Goal: Task Accomplishment & Management: Complete application form

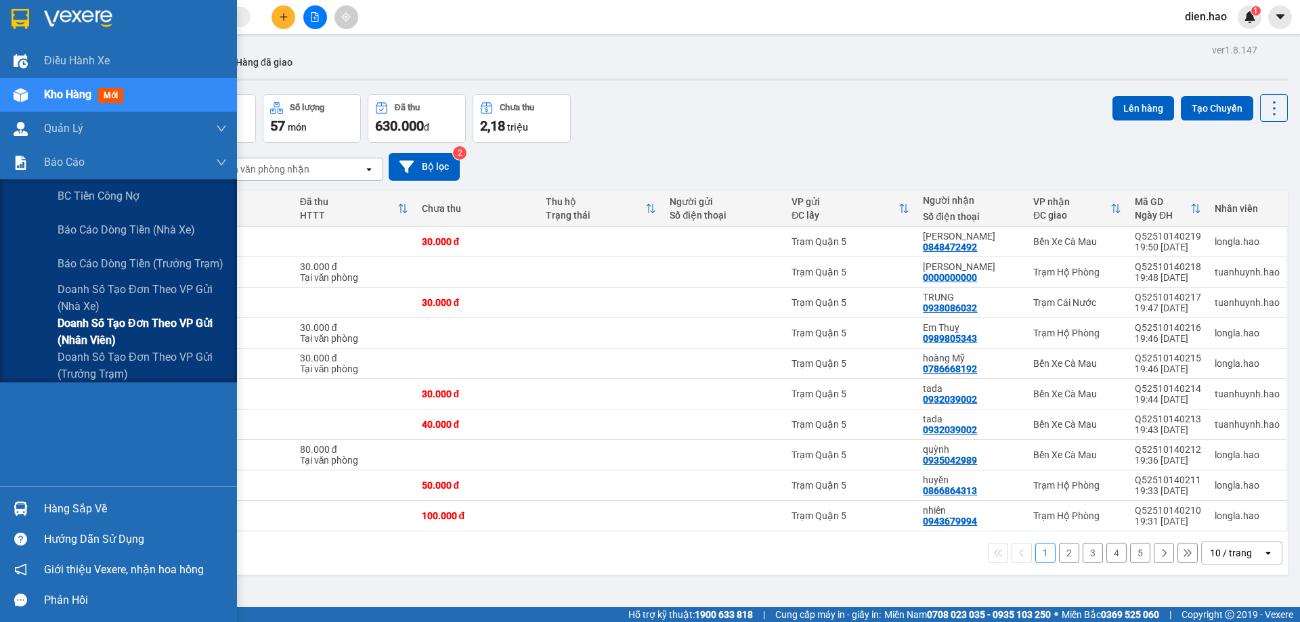
click at [110, 324] on span "Doanh số tạo đơn theo VP gửi (nhân viên)" at bounding box center [142, 332] width 169 height 34
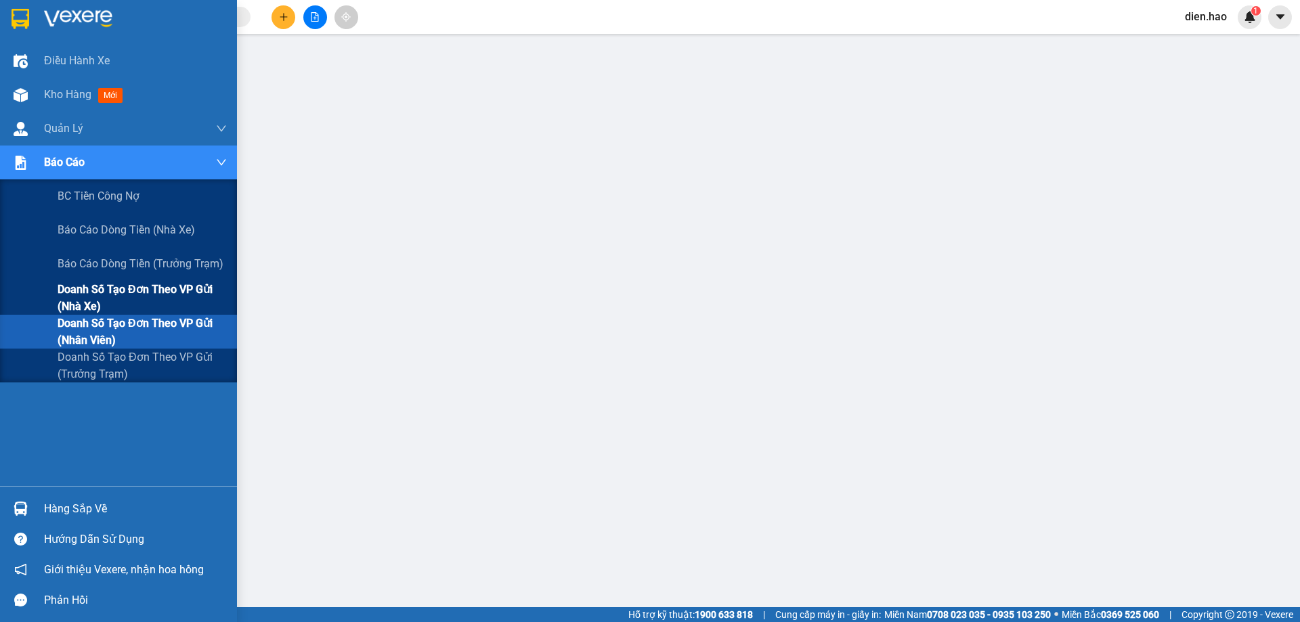
click at [148, 285] on span "Doanh số tạo đơn theo VP gửi (nhà xe)" at bounding box center [142, 298] width 169 height 34
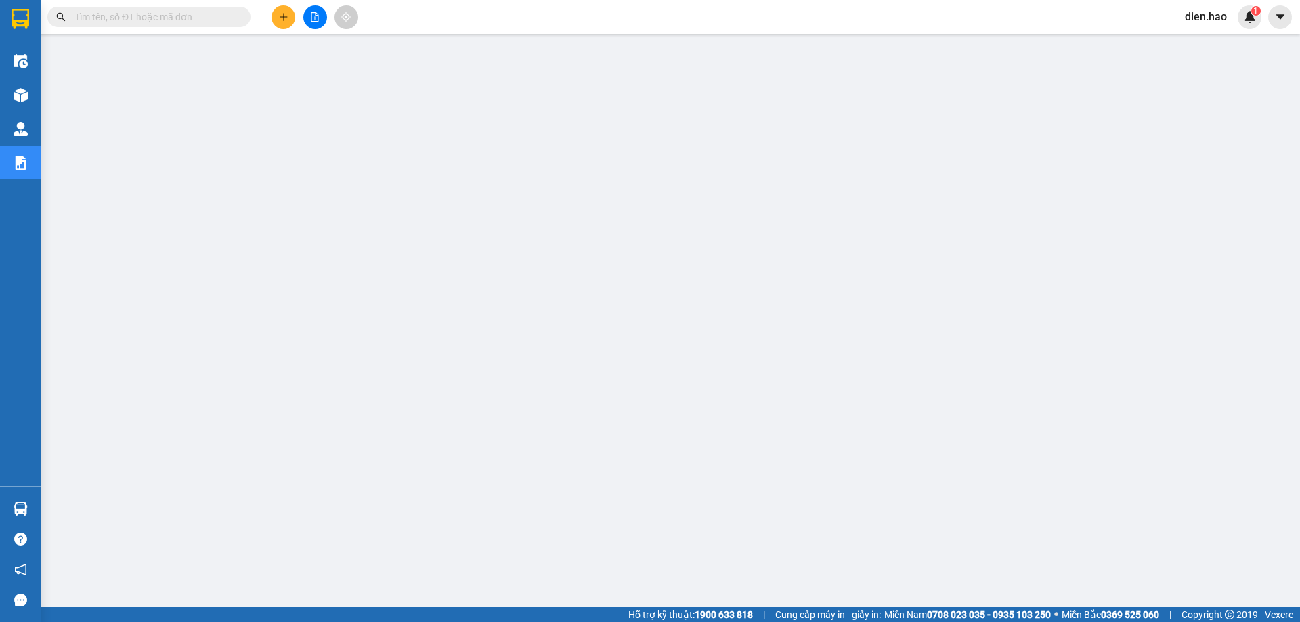
paste input "VPAL2510140030"
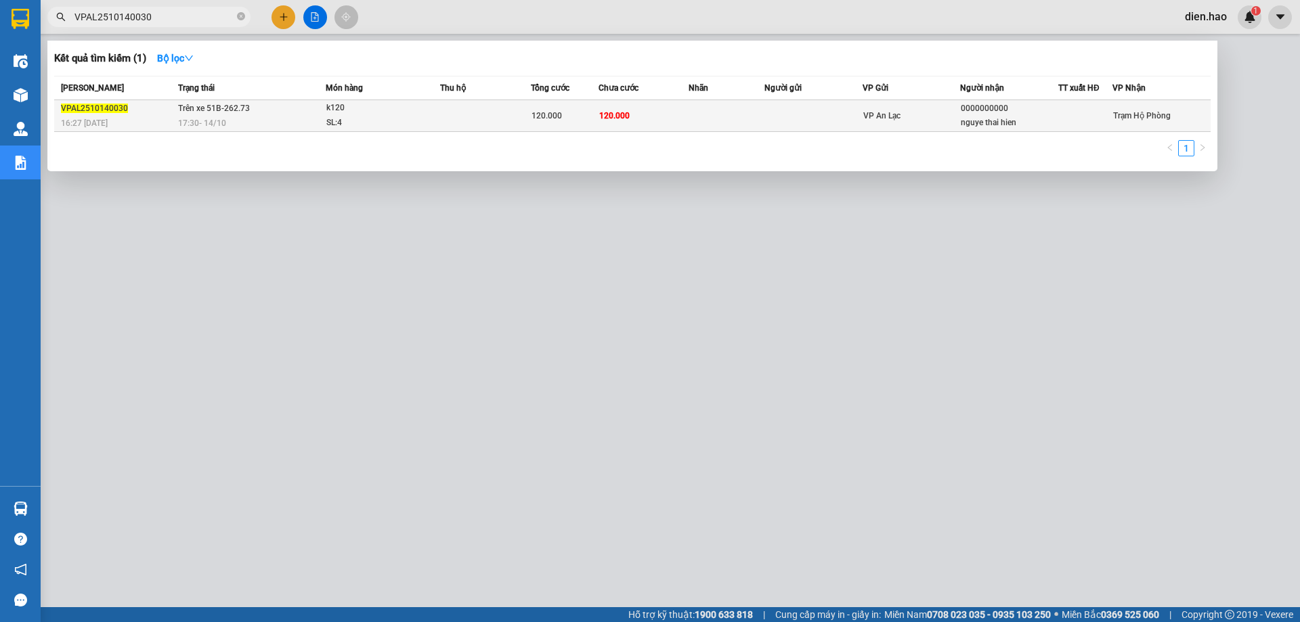
type input "VPAL2510140030"
click at [491, 121] on td at bounding box center [485, 116] width 91 height 32
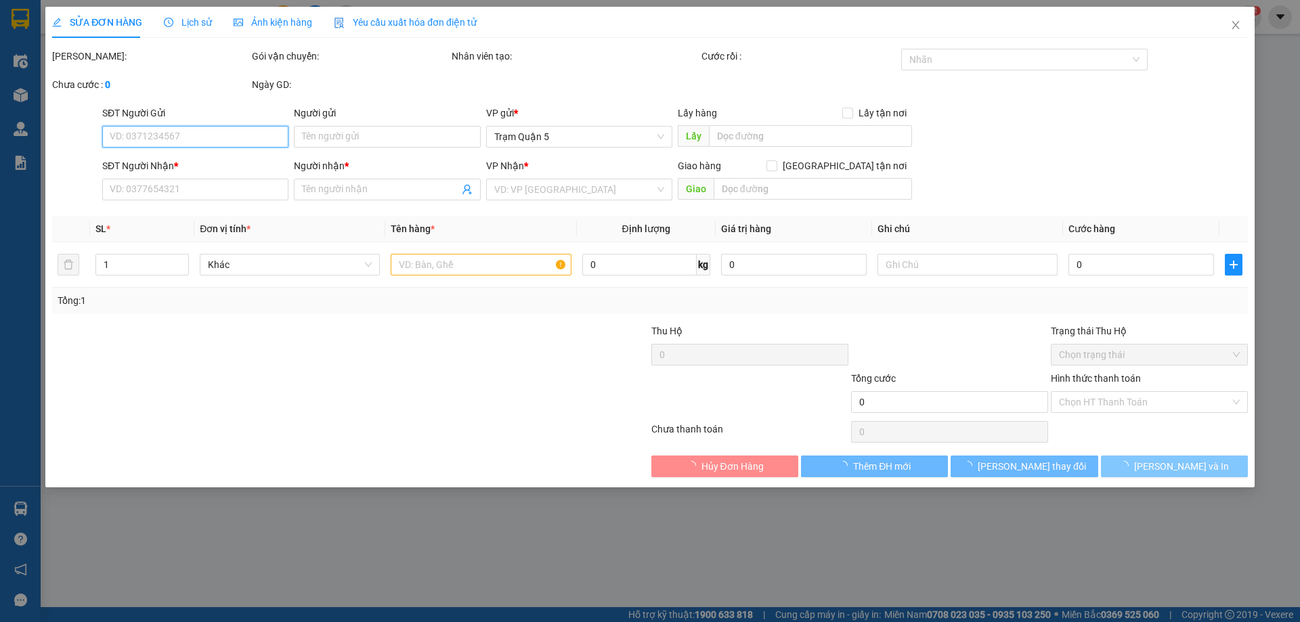
type input "0000000000"
type input "nguye thai hien"
type input "120.000"
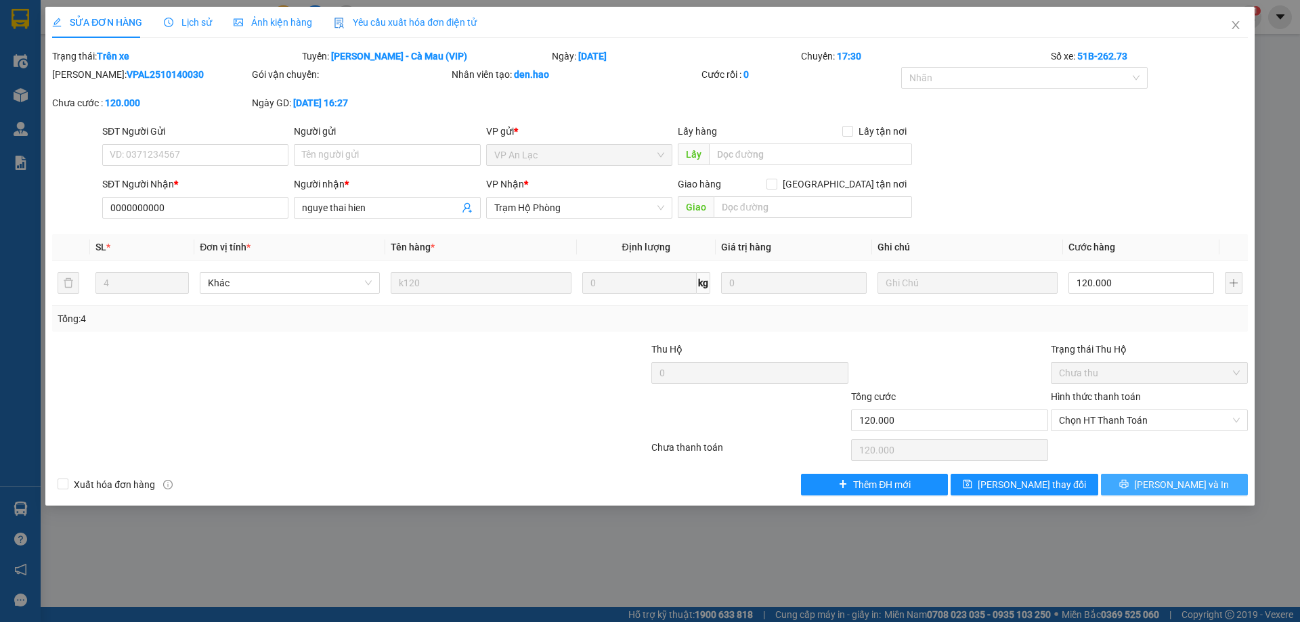
click at [1168, 485] on span "[PERSON_NAME] và In" at bounding box center [1181, 484] width 95 height 15
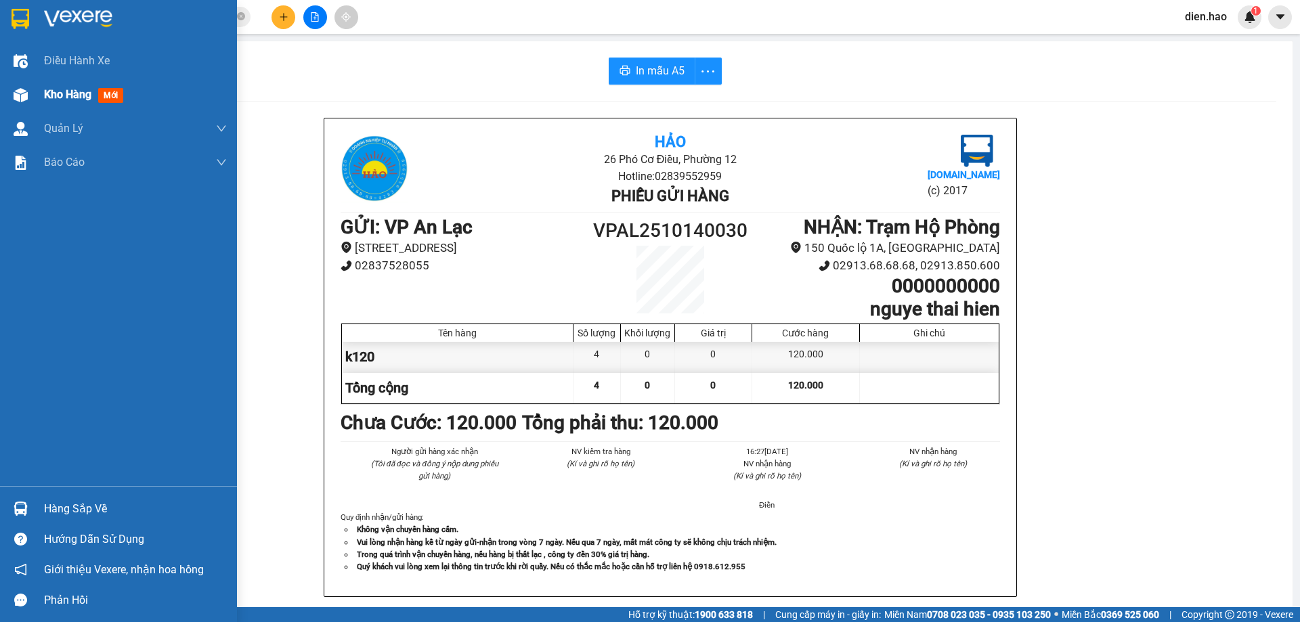
click at [60, 89] on span "Kho hàng" at bounding box center [67, 94] width 47 height 13
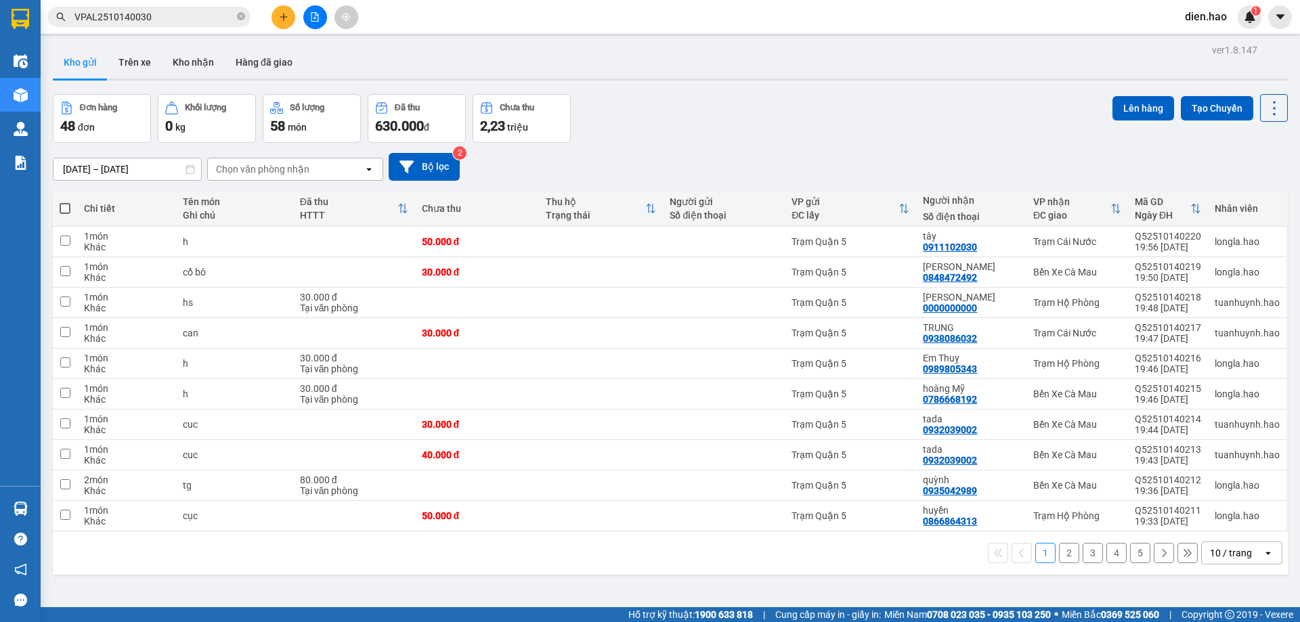
click at [205, 18] on input "VPAL2510140030" at bounding box center [154, 16] width 160 height 15
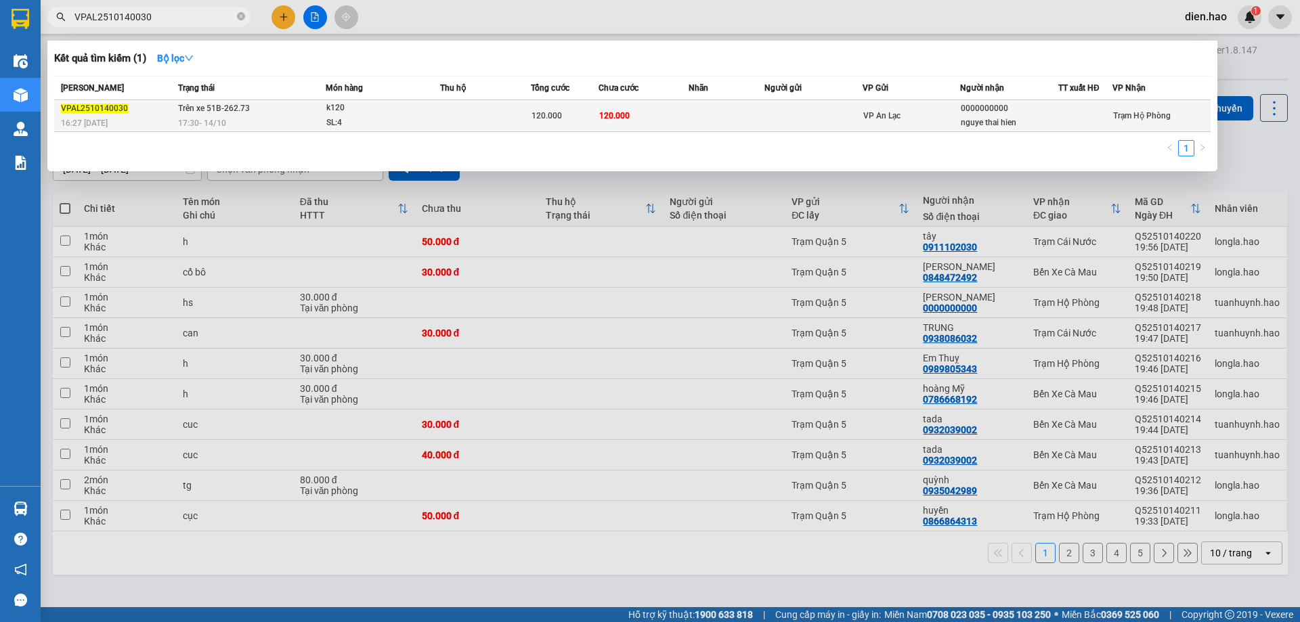
click at [618, 113] on span "120.000" at bounding box center [614, 115] width 30 height 9
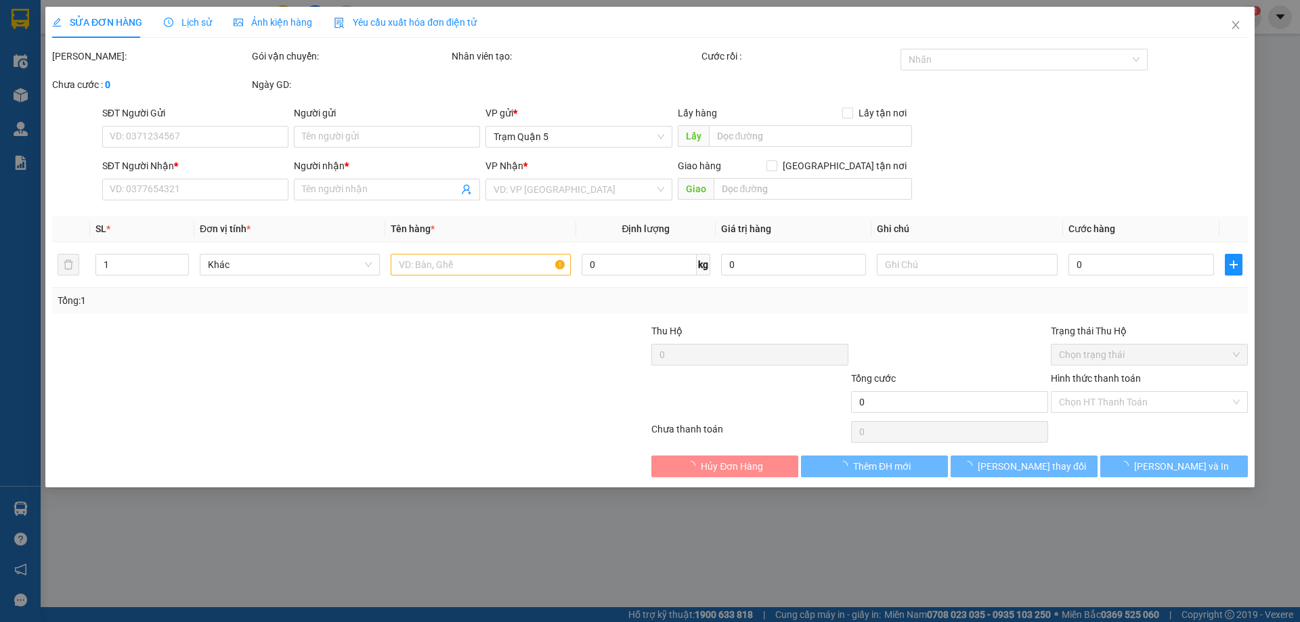
type input "0000000000"
type input "nguye thai hien"
type input "120.000"
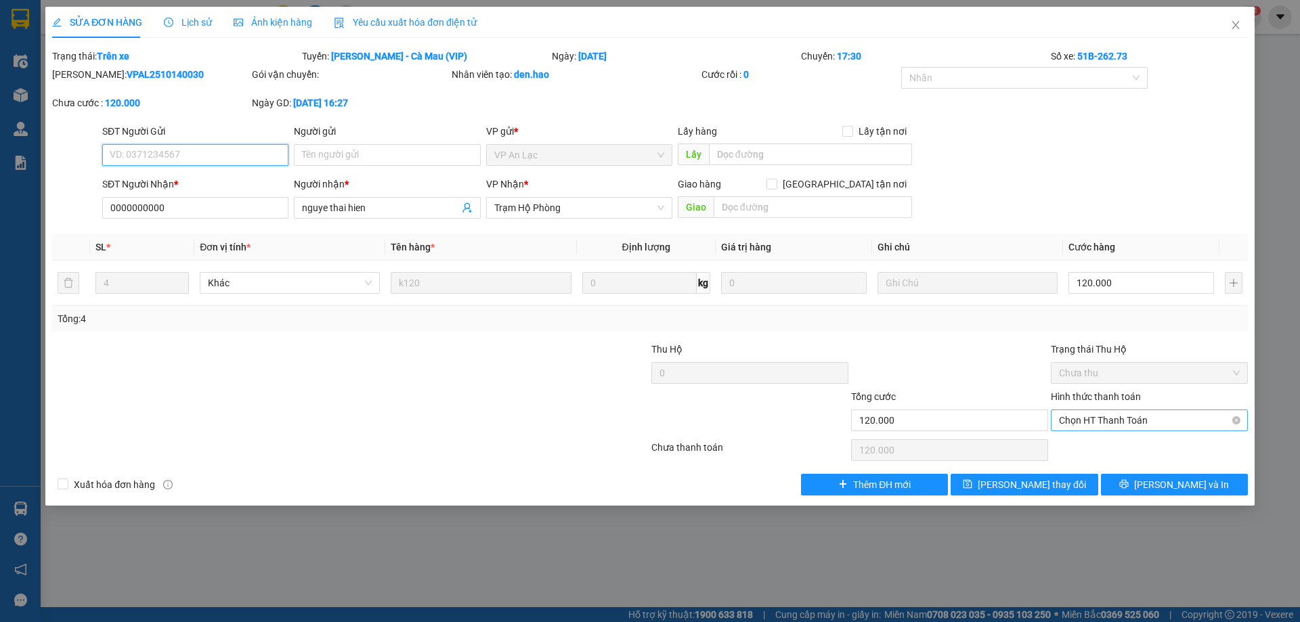
click at [1089, 424] on span "Chọn HT Thanh Toán" at bounding box center [1149, 420] width 181 height 20
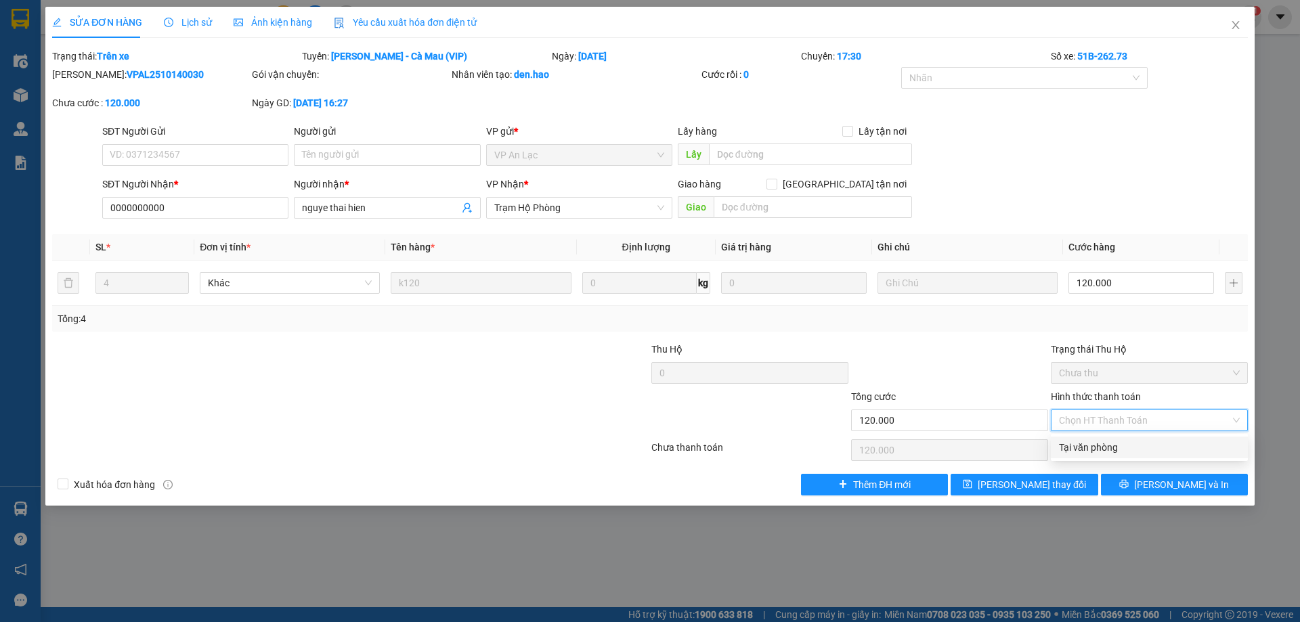
click at [1085, 440] on div "Tại văn phòng" at bounding box center [1149, 447] width 181 height 15
type input "0"
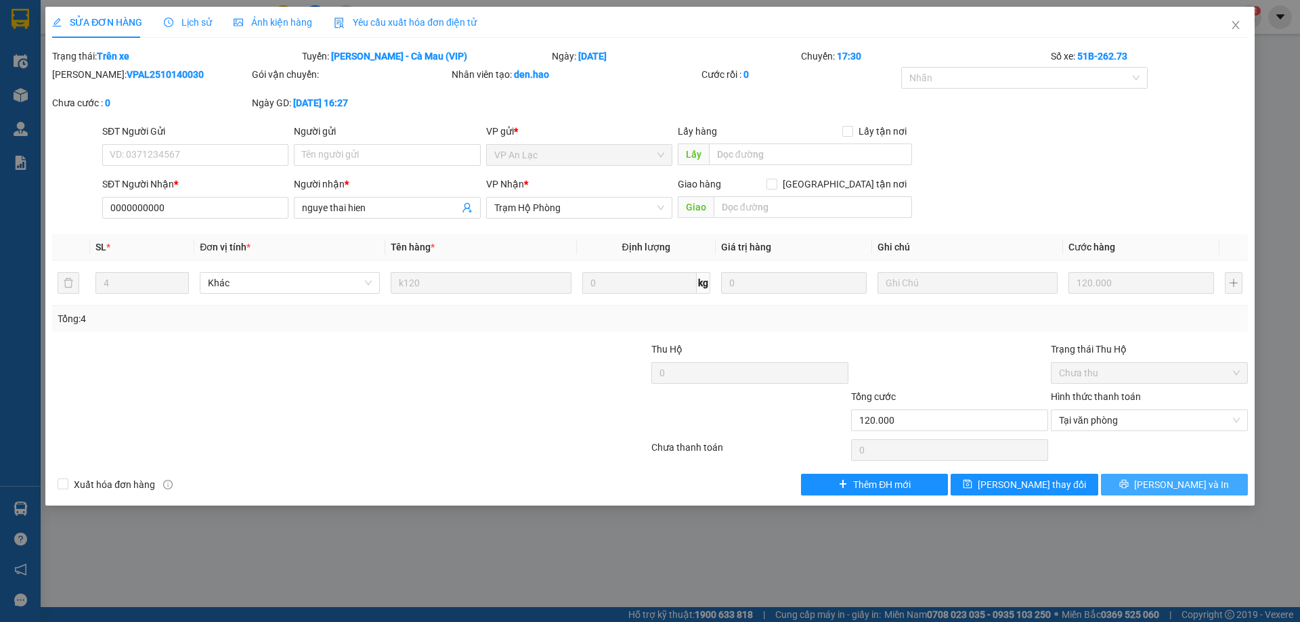
click at [1129, 480] on icon "printer" at bounding box center [1124, 484] width 9 height 9
